Goal: Information Seeking & Learning: Learn about a topic

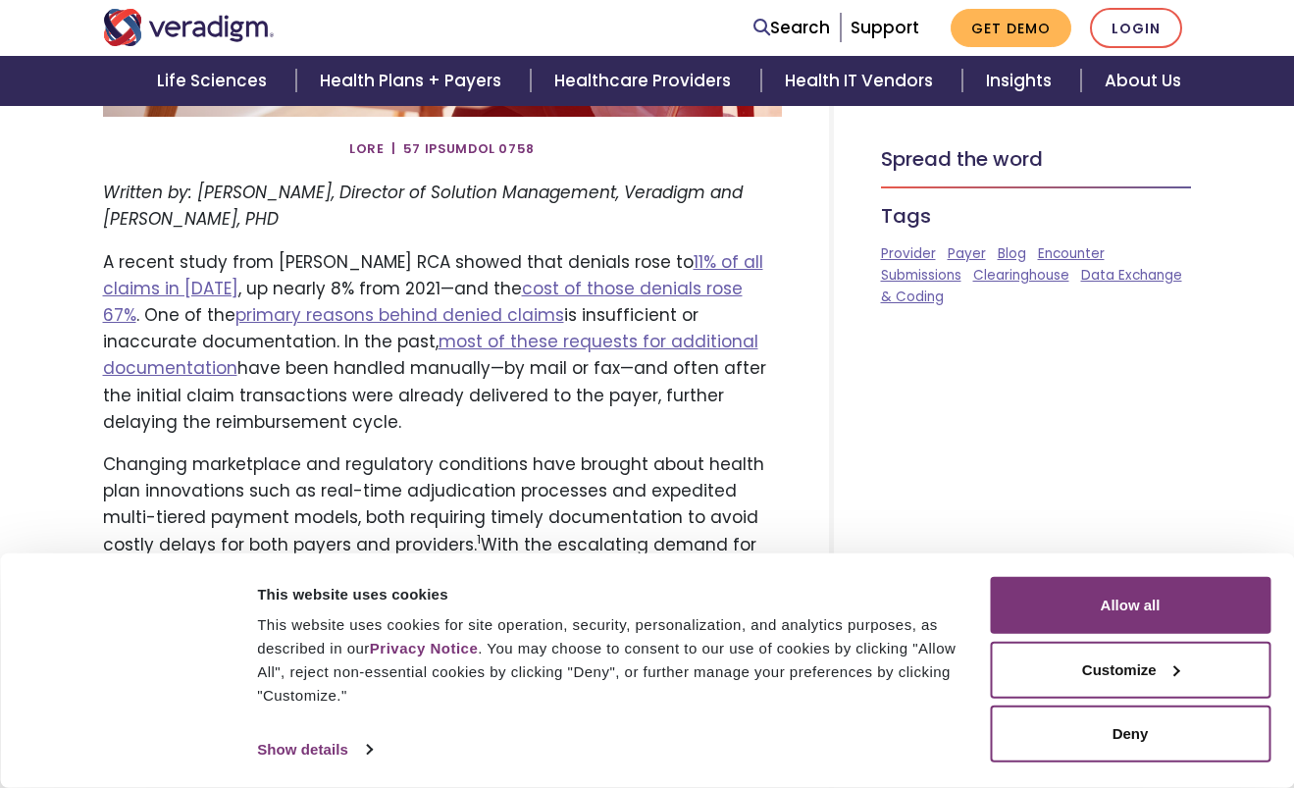
scroll to position [692, 0]
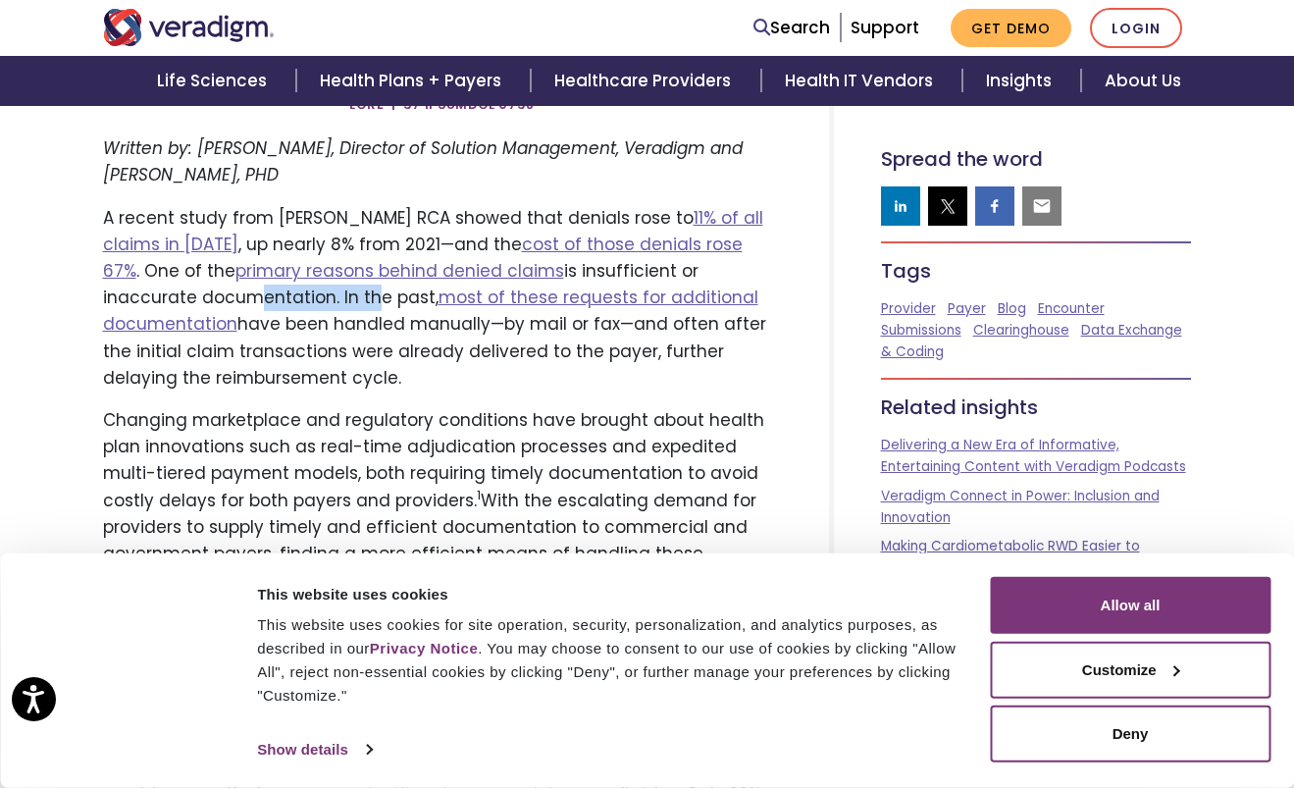
drag, startPoint x: 156, startPoint y: 294, endPoint x: 270, endPoint y: 301, distance: 114.0
click at [270, 301] on p "A recent study from [PERSON_NAME] RCA showed that denials rose to 11% of all cl…" at bounding box center [442, 298] width 679 height 186
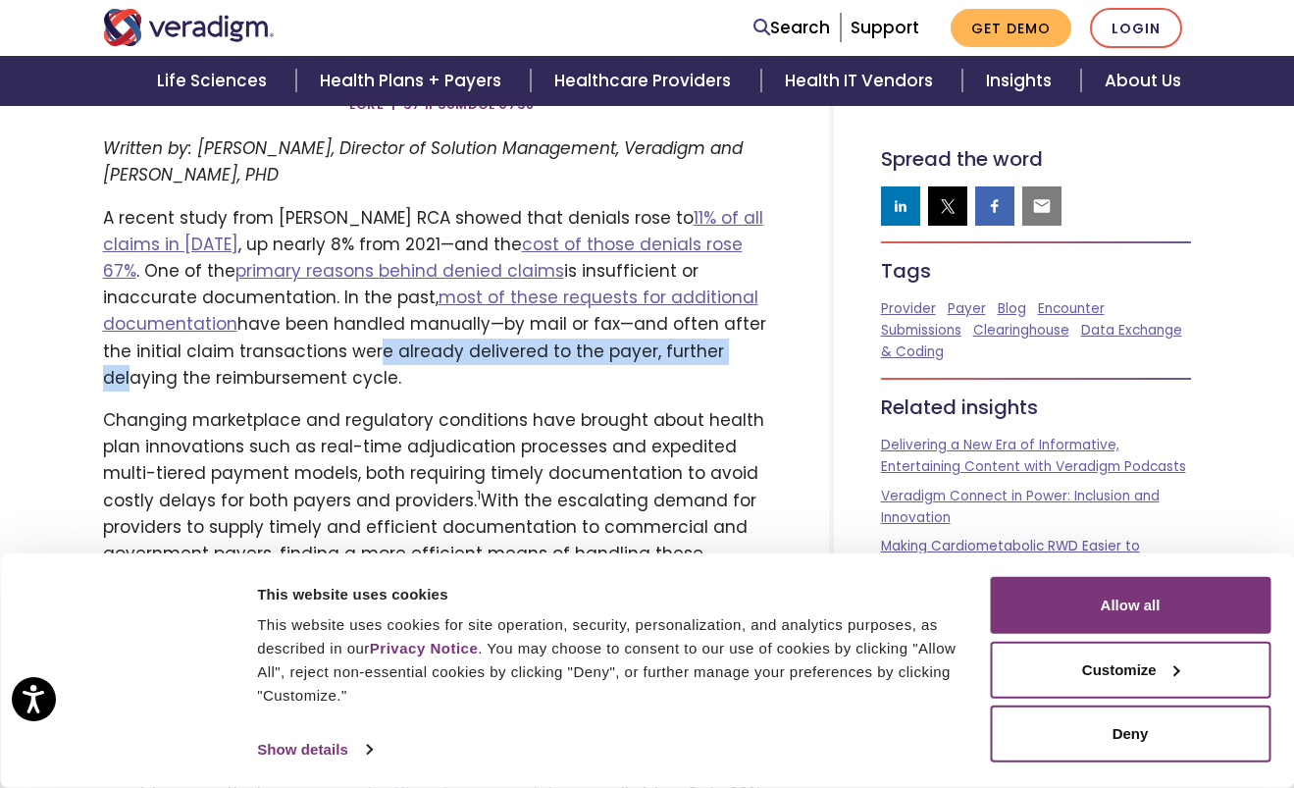
drag, startPoint x: 233, startPoint y: 353, endPoint x: 594, endPoint y: 364, distance: 361.1
click at [594, 364] on p "A recent study from [PERSON_NAME] RCA showed that denials rose to 11% of all cl…" at bounding box center [442, 298] width 679 height 186
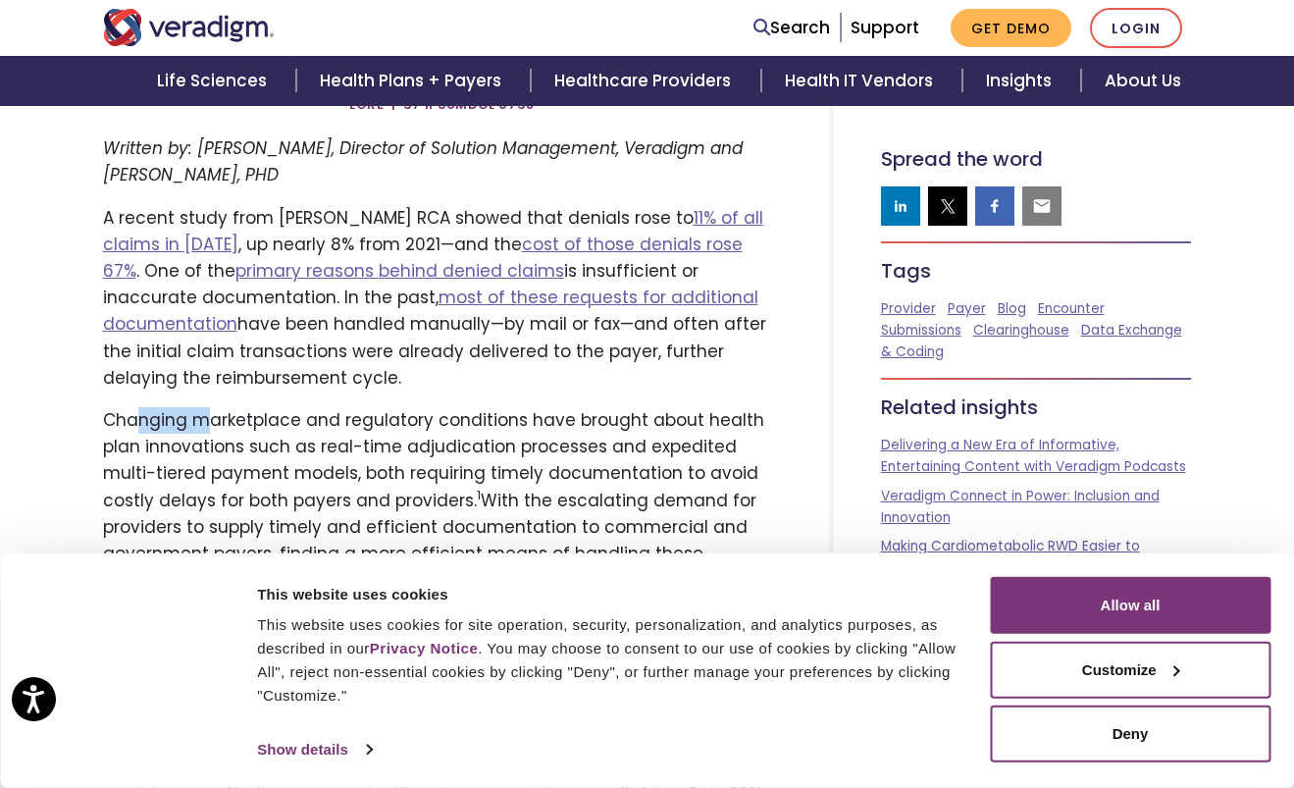
drag, startPoint x: 142, startPoint y: 422, endPoint x: 207, endPoint y: 417, distance: 64.9
click at [207, 417] on p "Changing marketplace and regulatory conditions have brought about health plan i…" at bounding box center [442, 500] width 679 height 186
click at [278, 465] on p "Changing marketplace and regulatory conditions have brought about health plan i…" at bounding box center [442, 500] width 679 height 186
drag, startPoint x: 136, startPoint y: 449, endPoint x: 363, endPoint y: 441, distance: 226.7
click at [363, 441] on p "Changing marketplace and regulatory conditions have brought about health plan i…" at bounding box center [442, 500] width 679 height 186
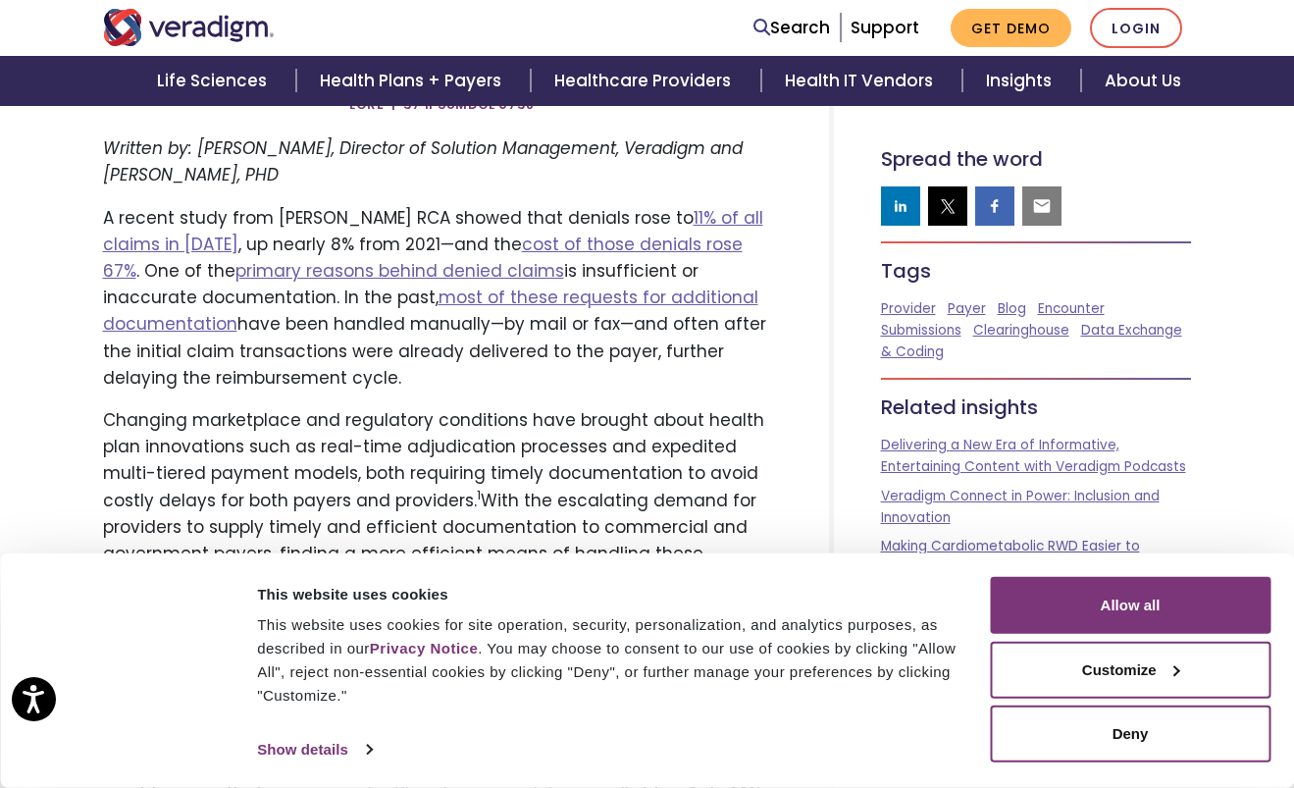
click at [372, 487] on p "Changing marketplace and regulatory conditions have brought about health plan i…" at bounding box center [442, 500] width 679 height 186
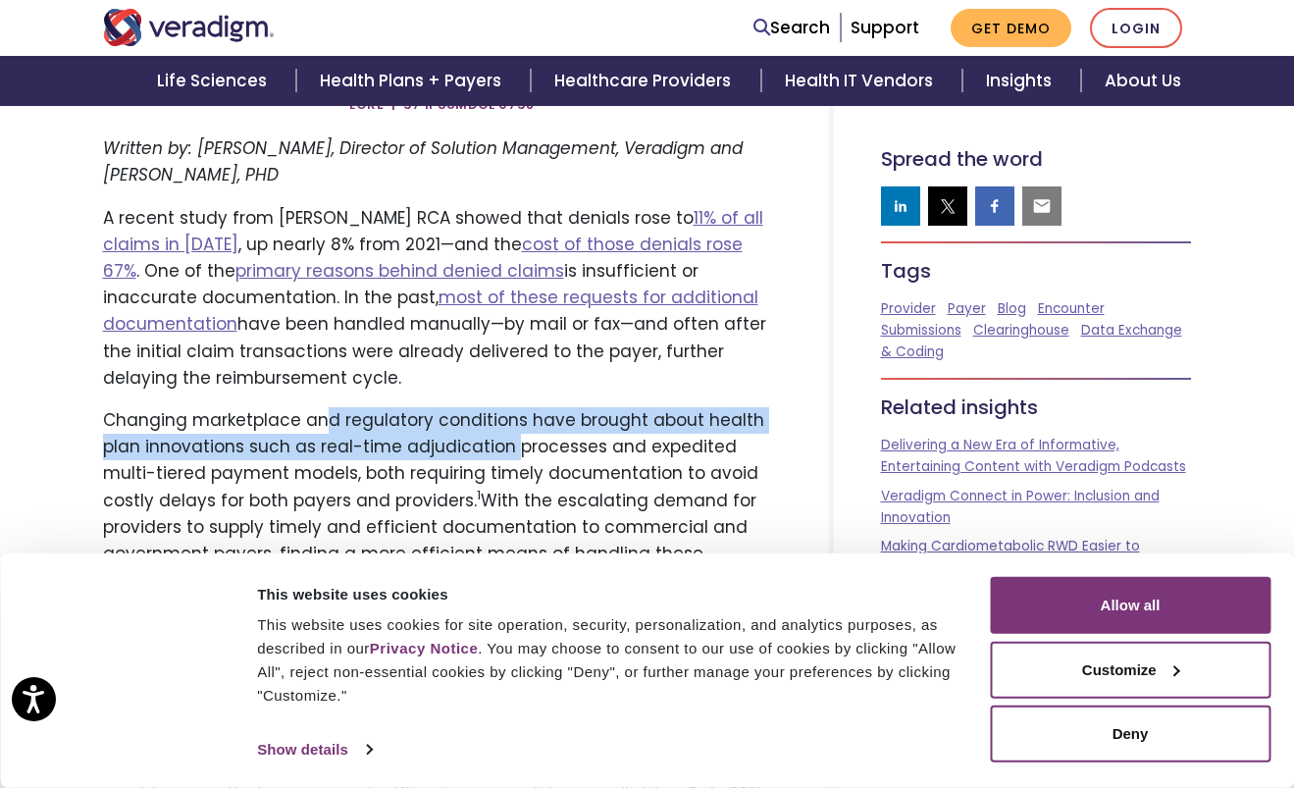
drag, startPoint x: 384, startPoint y: 451, endPoint x: 507, endPoint y: 468, distance: 123.7
click at [512, 459] on p "Changing marketplace and regulatory conditions have brought about health plan i…" at bounding box center [442, 500] width 679 height 186
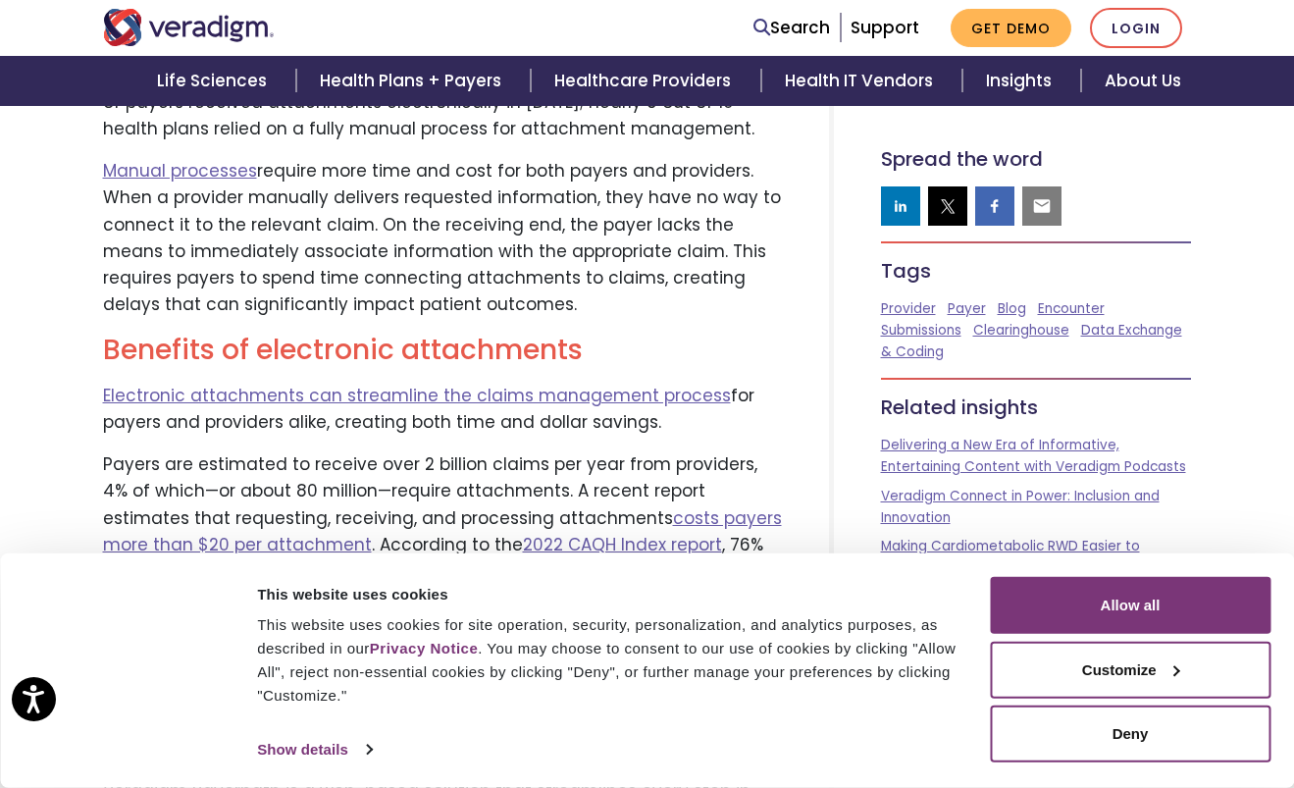
scroll to position [1443, 0]
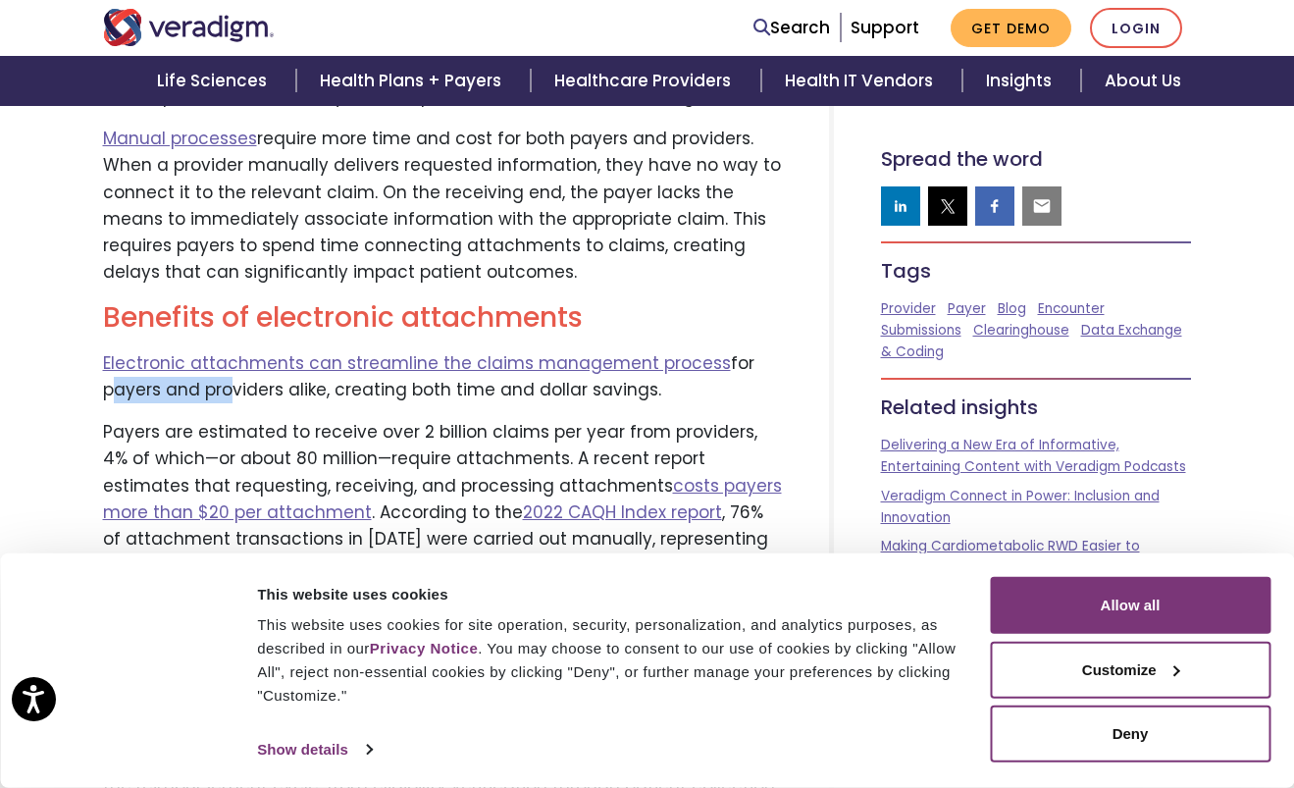
drag, startPoint x: 106, startPoint y: 393, endPoint x: 225, endPoint y: 392, distance: 118.7
click at [225, 392] on p "Electronic attachments can streamline the claims management process for payers …" at bounding box center [442, 376] width 679 height 53
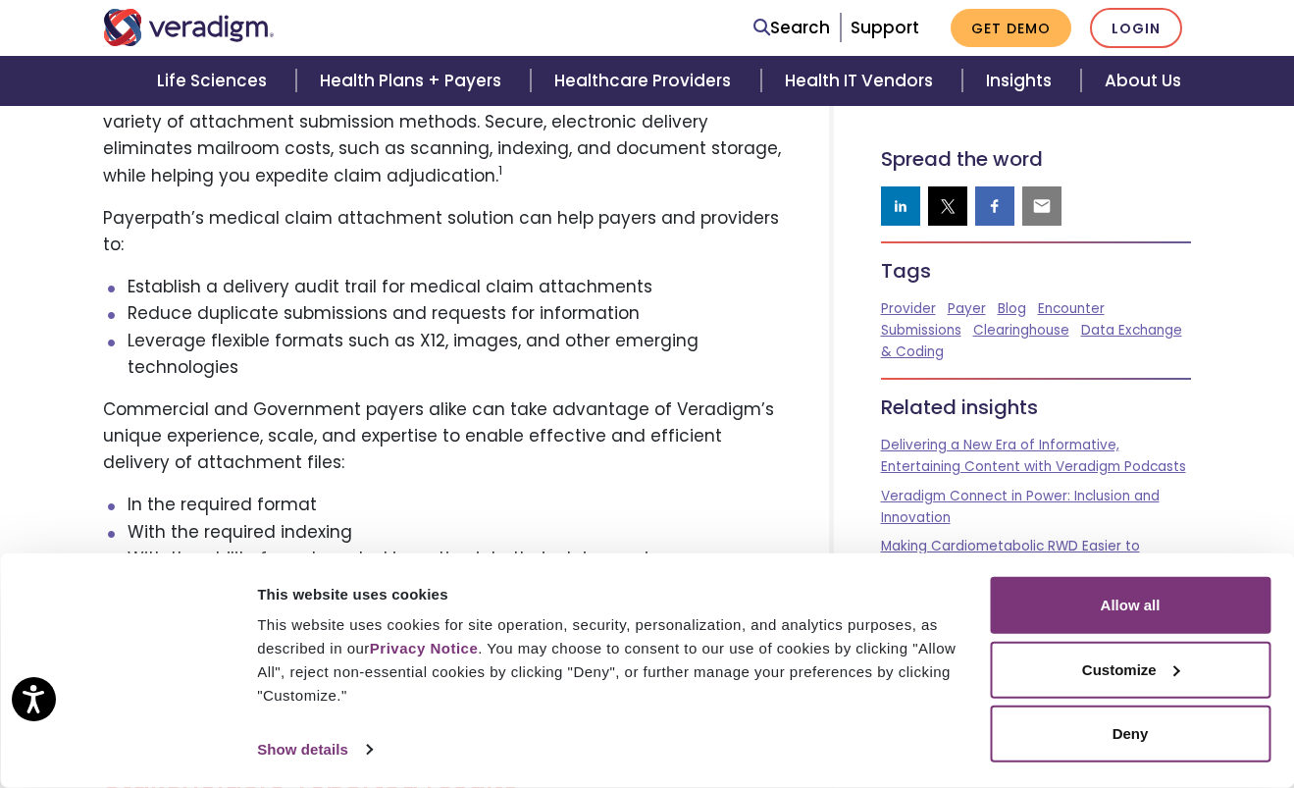
scroll to position [2375, 0]
